Goal: Information Seeking & Learning: Learn about a topic

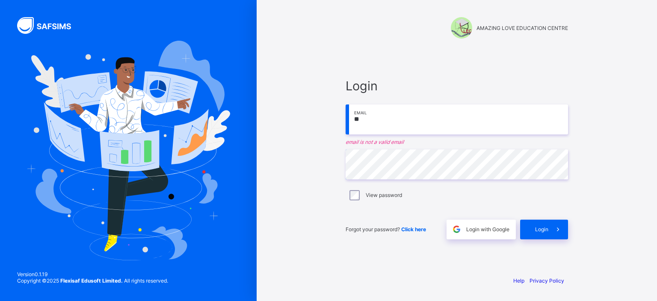
type input "**********"
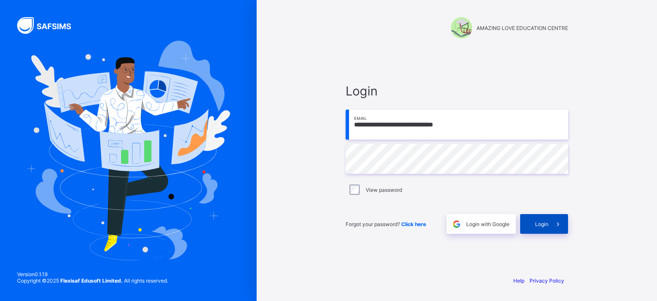
click at [545, 223] on span "Login" at bounding box center [541, 224] width 13 height 6
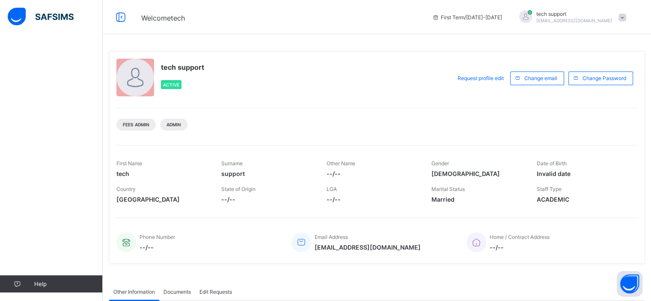
click at [610, 18] on span "[EMAIL_ADDRESS][DOMAIN_NAME]" at bounding box center [574, 20] width 76 height 5
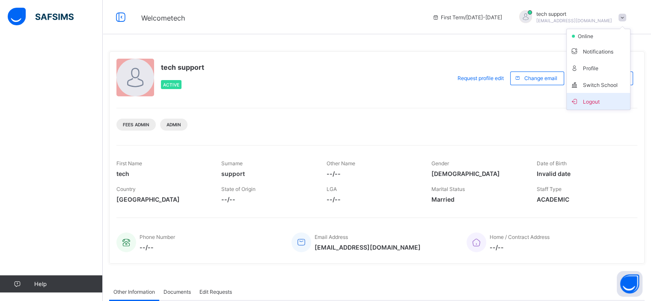
click at [604, 98] on span "Logout" at bounding box center [598, 101] width 57 height 10
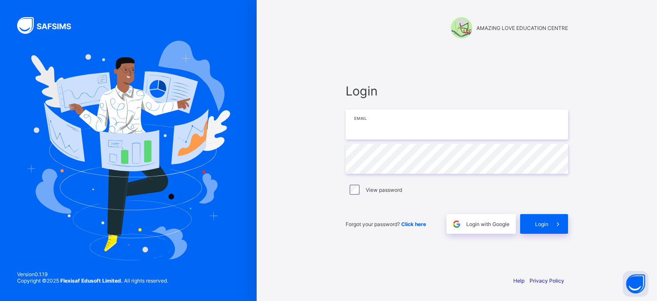
type input "**********"
click at [550, 225] on span at bounding box center [559, 224] width 20 height 20
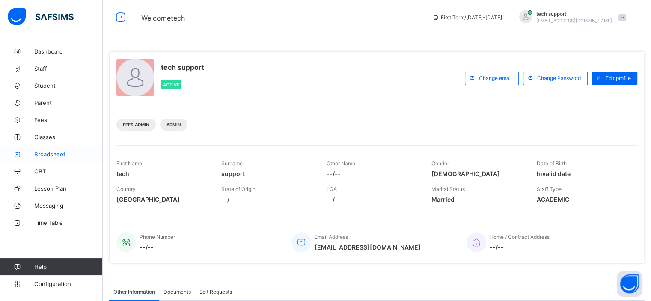
click at [60, 152] on span "Broadsheet" at bounding box center [68, 154] width 68 height 7
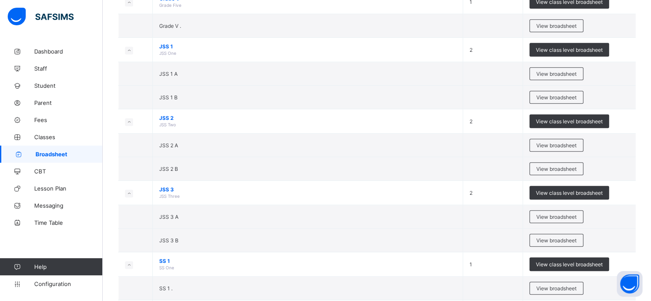
scroll to position [516, 0]
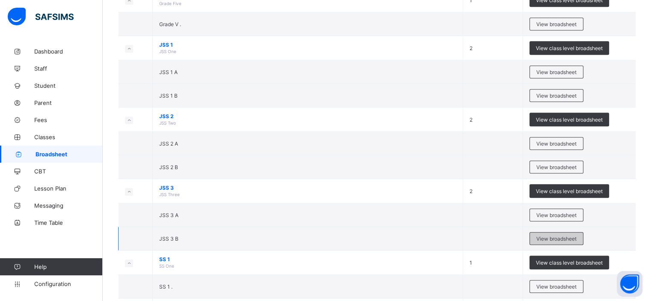
click at [549, 237] on span "View broadsheet" at bounding box center [556, 238] width 40 height 6
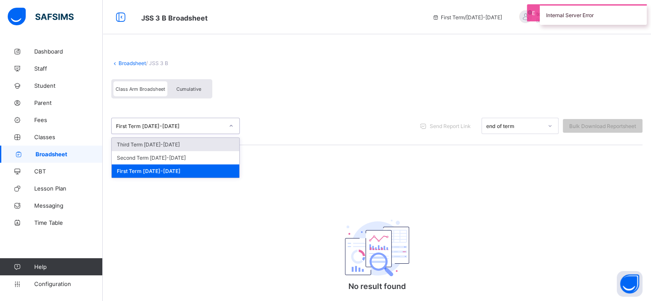
click at [219, 128] on div "First Term [DATE]-[DATE]" at bounding box center [170, 126] width 108 height 6
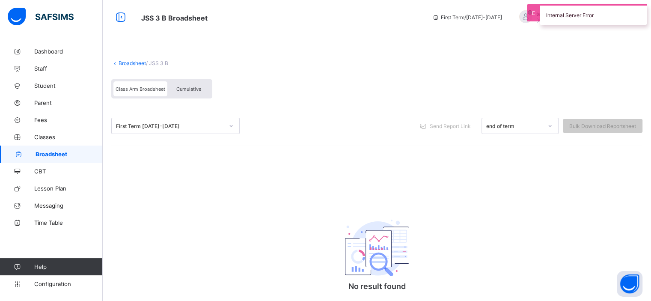
click at [286, 117] on div "First Term 2024-2025 Send Report Link end of term Bulk Download Reportsheet" at bounding box center [376, 126] width 531 height 38
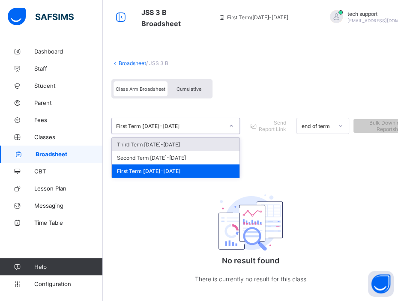
click at [211, 124] on div "First Term [DATE]-[DATE]" at bounding box center [170, 126] width 108 height 6
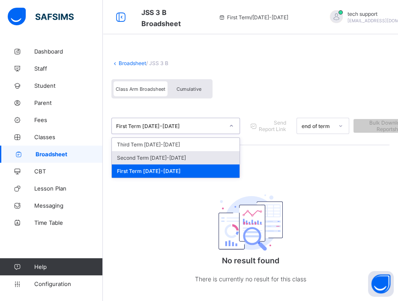
click at [211, 155] on div "Second Term [DATE]-[DATE]" at bounding box center [176, 157] width 128 height 13
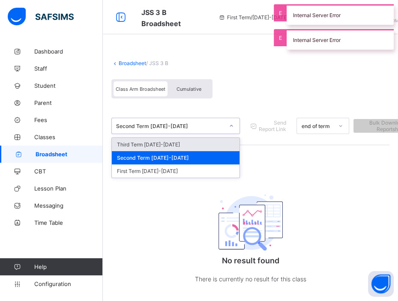
click at [231, 127] on icon at bounding box center [231, 126] width 5 height 9
click at [208, 145] on div "Third Term [DATE]-[DATE]" at bounding box center [176, 144] width 128 height 13
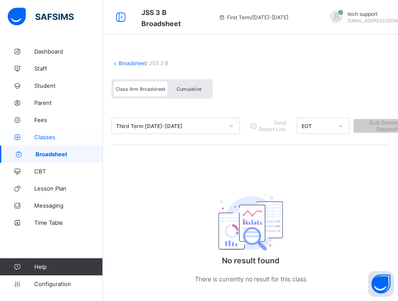
click at [43, 136] on span "Classes" at bounding box center [68, 137] width 68 height 7
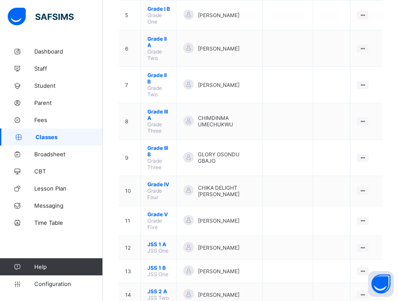
scroll to position [425, 0]
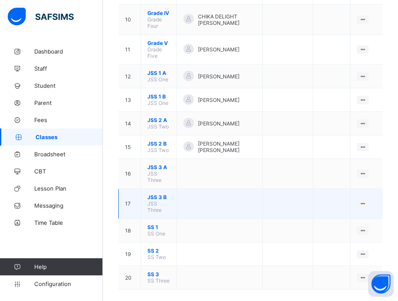
click at [155, 194] on span "JSS 3 B" at bounding box center [158, 197] width 23 height 6
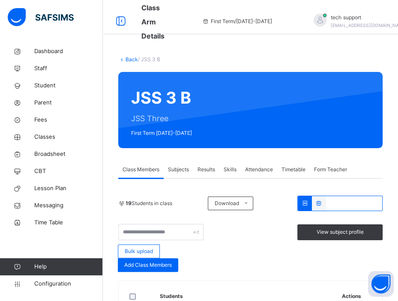
click at [184, 166] on span "Subjects" at bounding box center [178, 170] width 21 height 8
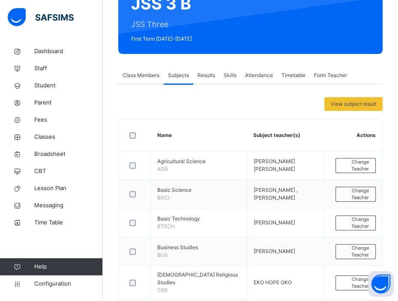
scroll to position [110, 0]
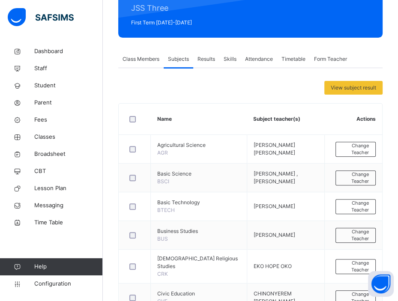
click at [208, 63] on div "Results" at bounding box center [206, 59] width 26 height 17
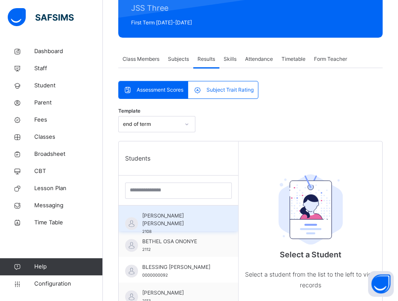
click at [188, 220] on span "[PERSON_NAME] [PERSON_NAME]" at bounding box center [180, 219] width 77 height 15
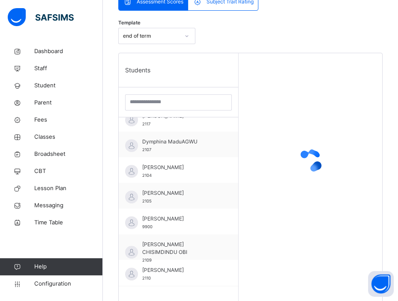
scroll to position [111, 0]
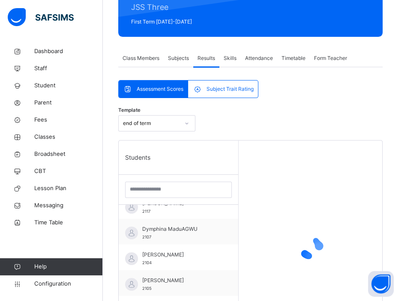
click at [190, 121] on div at bounding box center [186, 123] width 15 height 14
click at [212, 120] on div "Template end of term" at bounding box center [250, 125] width 264 height 29
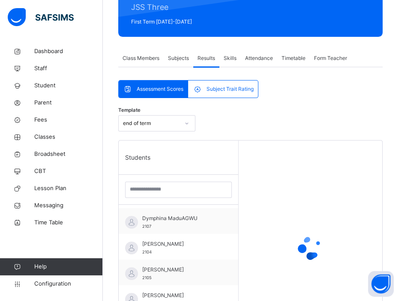
scroll to position [127, 0]
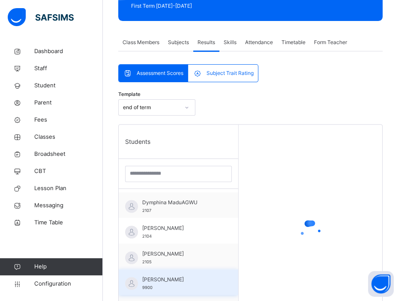
click at [162, 278] on span "[PERSON_NAME]" at bounding box center [180, 280] width 77 height 8
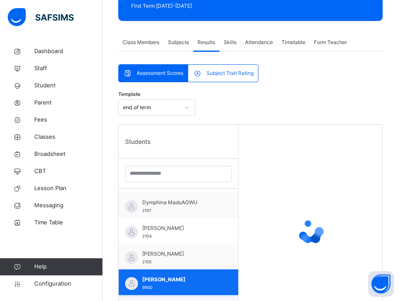
click at [171, 278] on span "[PERSON_NAME]" at bounding box center [180, 280] width 77 height 8
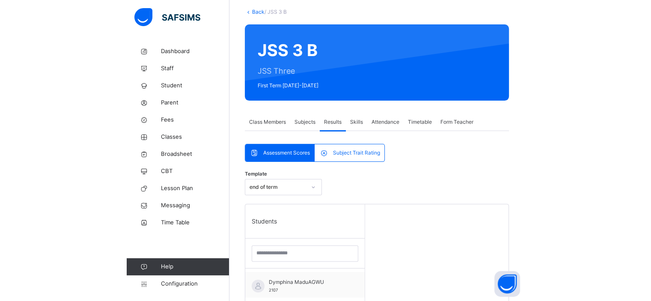
scroll to position [0, 0]
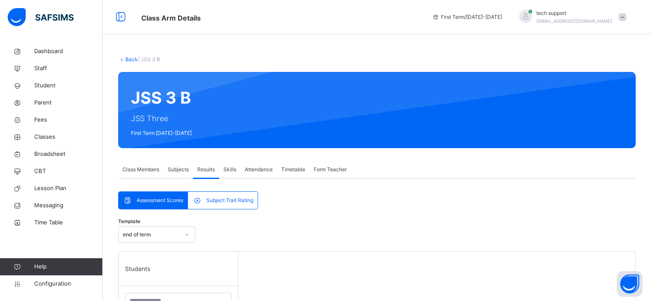
click at [139, 167] on span "Class Members" at bounding box center [140, 170] width 37 height 8
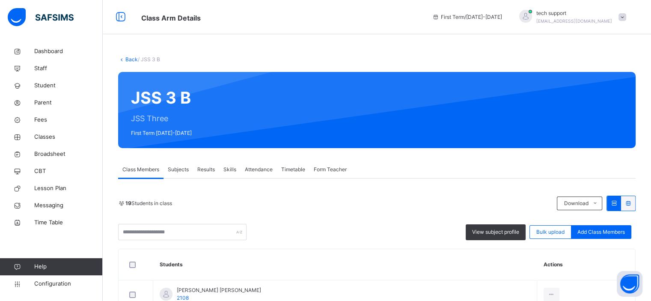
click at [139, 167] on span "Class Members" at bounding box center [140, 170] width 37 height 8
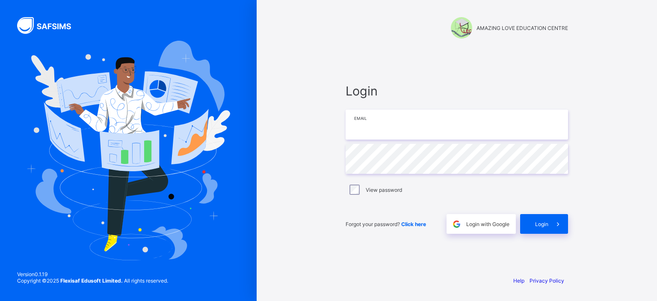
type input "**********"
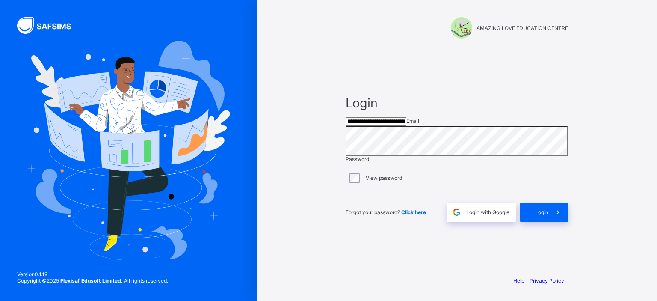
click at [584, 61] on div "**********" at bounding box center [457, 150] width 257 height 301
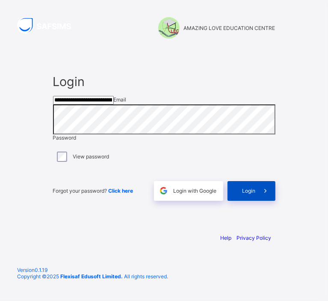
click at [257, 201] on span at bounding box center [266, 191] width 20 height 20
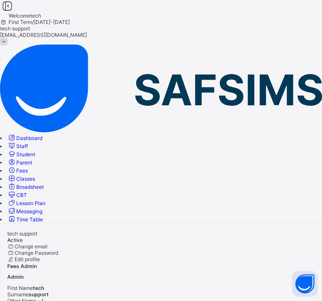
click at [28, 143] on span "Staff" at bounding box center [22, 146] width 12 height 6
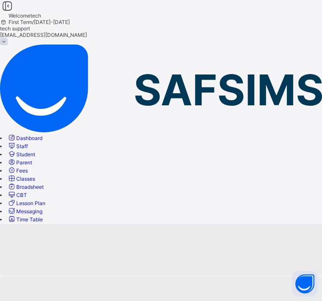
click at [35, 176] on span "Classes" at bounding box center [25, 179] width 19 height 6
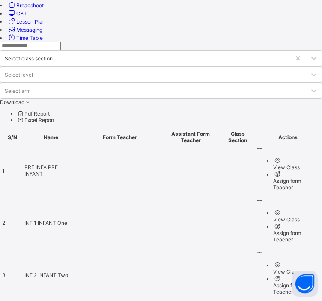
scroll to position [183, 0]
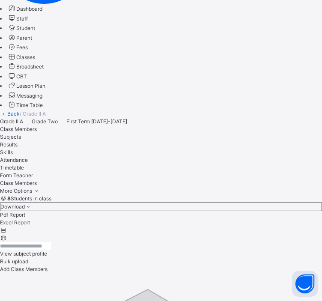
scroll to position [137, 0]
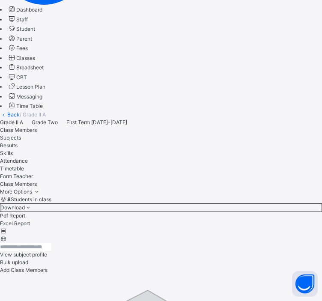
click at [41, 188] on span "More Options" at bounding box center [20, 191] width 41 height 6
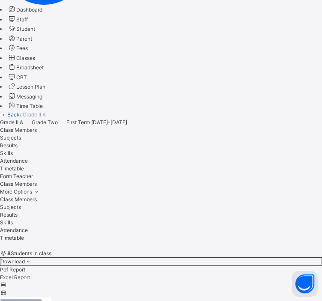
click at [285, 203] on div "Subjects" at bounding box center [161, 207] width 322 height 8
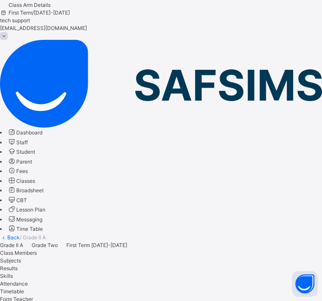
scroll to position [0, 0]
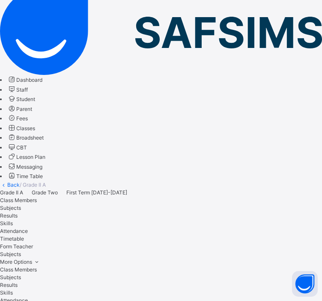
scroll to position [68, 0]
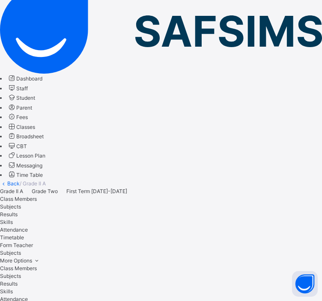
click at [286, 265] on ul "Class Members Subjects Results Skills Attendance Timetable Form Teacher" at bounding box center [161, 292] width 322 height 54
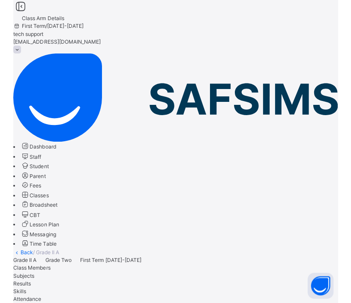
scroll to position [0, 0]
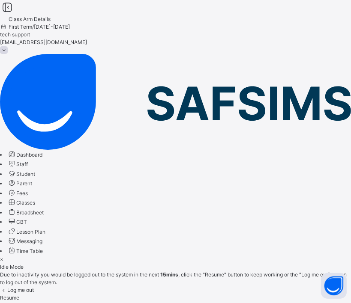
click at [19, 295] on span "Resume" at bounding box center [9, 298] width 19 height 6
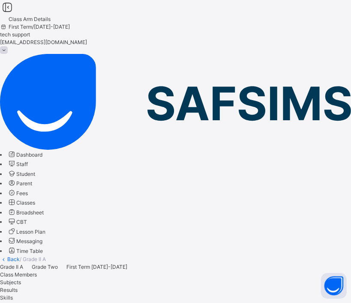
click at [274, 263] on div "Grade II A Grade Two First Term 2024-2025" at bounding box center [175, 267] width 351 height 8
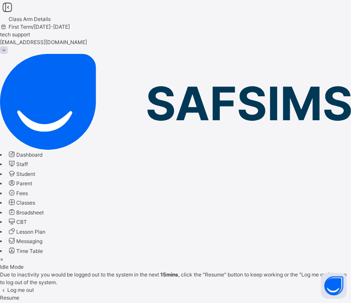
click at [19, 295] on span "Resume" at bounding box center [9, 298] width 19 height 6
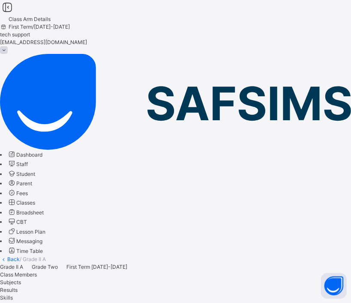
click at [255, 271] on div at bounding box center [175, 271] width 351 height 0
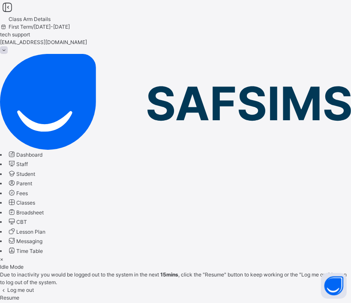
click at [19, 295] on span "Resume" at bounding box center [9, 298] width 19 height 6
click at [221, 294] on div "Resume" at bounding box center [175, 298] width 351 height 8
click at [222, 294] on div "Resume" at bounding box center [175, 298] width 351 height 8
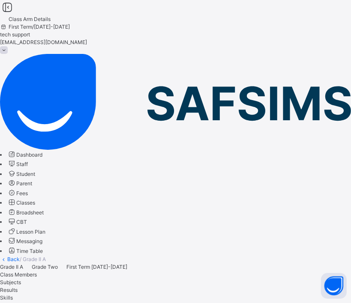
click at [216, 294] on div "Skills" at bounding box center [175, 298] width 351 height 8
click at [87, 39] on span "[EMAIL_ADDRESS][DOMAIN_NAME]" at bounding box center [43, 42] width 87 height 6
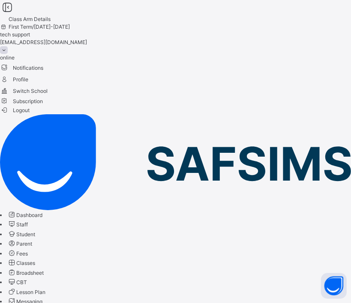
click at [339, 31] on span "tech support" at bounding box center [175, 35] width 351 height 8
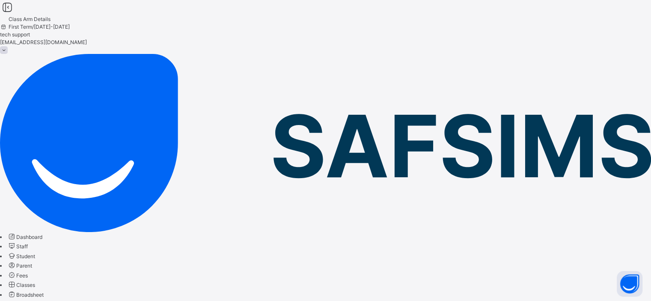
click at [8, 46] on span at bounding box center [4, 50] width 8 height 8
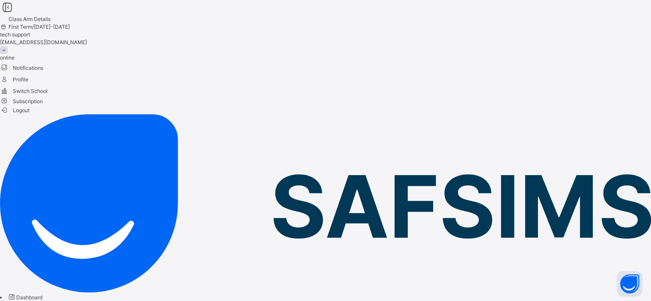
click at [30, 115] on span "Logout" at bounding box center [15, 110] width 30 height 9
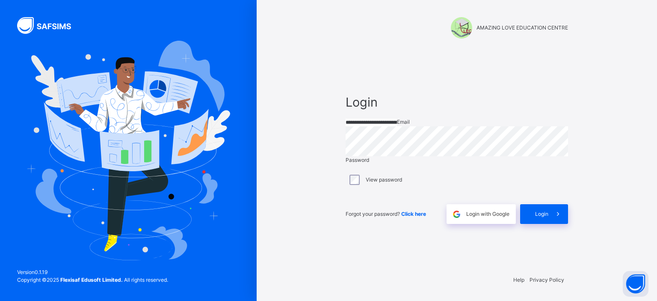
click at [397, 124] on input "**********" at bounding box center [371, 123] width 51 height 8
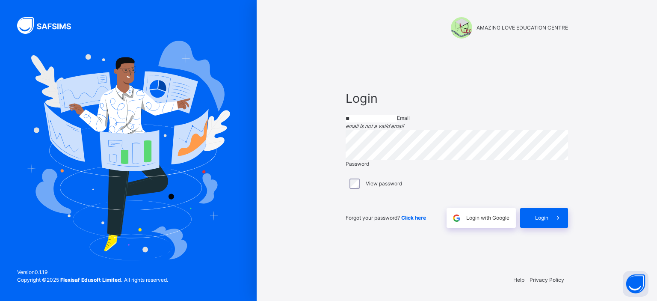
type input "*"
click at [397, 122] on input "email" at bounding box center [371, 119] width 51 height 8
type input "**********"
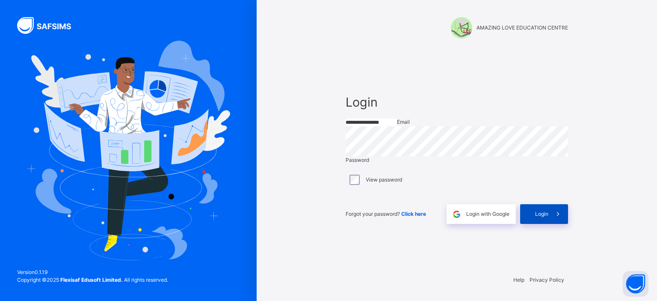
click at [543, 218] on span "Login" at bounding box center [541, 214] width 13 height 8
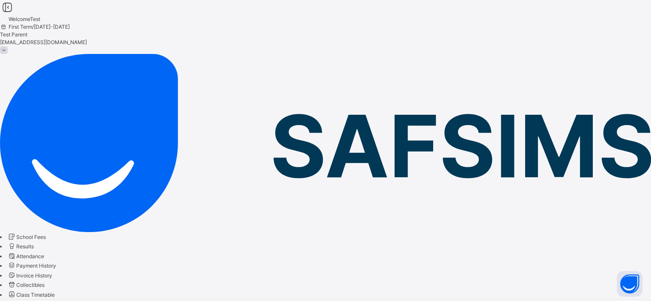
click at [8, 46] on span at bounding box center [4, 50] width 8 height 8
